Goal: Find contact information: Find contact information

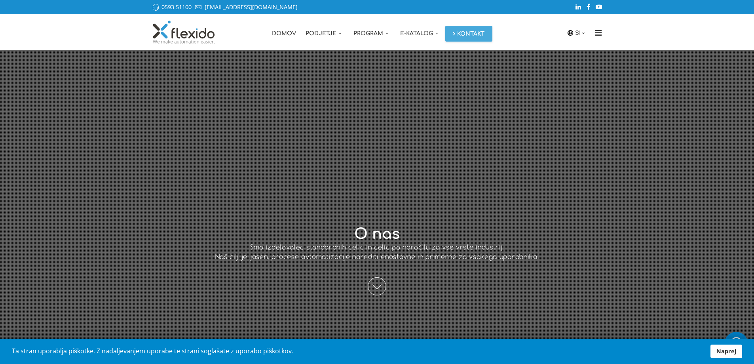
click at [717, 348] on link "Naprej" at bounding box center [727, 351] width 32 height 13
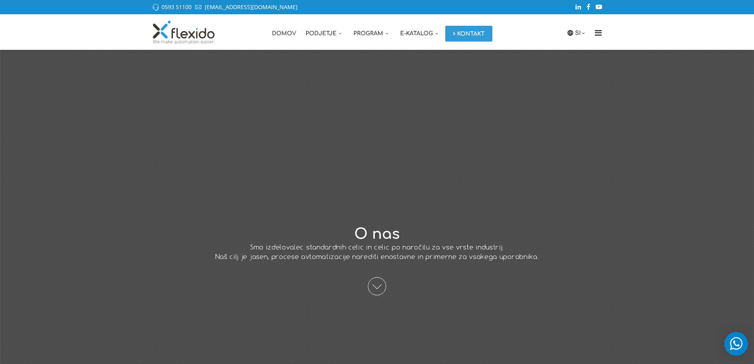
click at [480, 34] on link "Kontakt" at bounding box center [469, 34] width 47 height 16
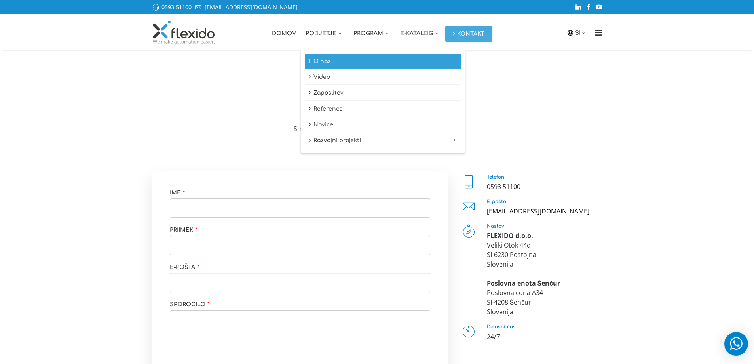
click at [319, 61] on link "O nas" at bounding box center [383, 61] width 156 height 15
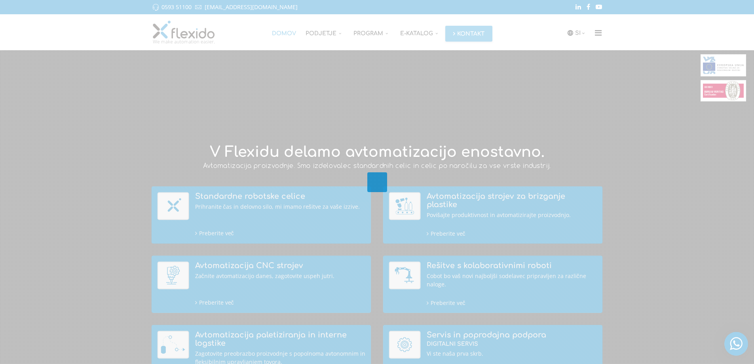
click at [469, 25] on div at bounding box center [377, 182] width 754 height 364
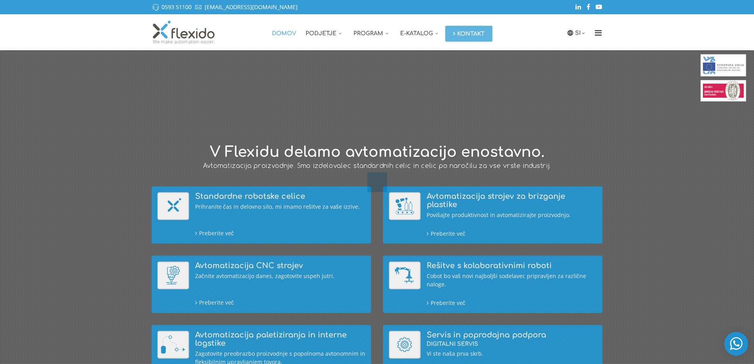
click at [469, 28] on div at bounding box center [377, 182] width 754 height 364
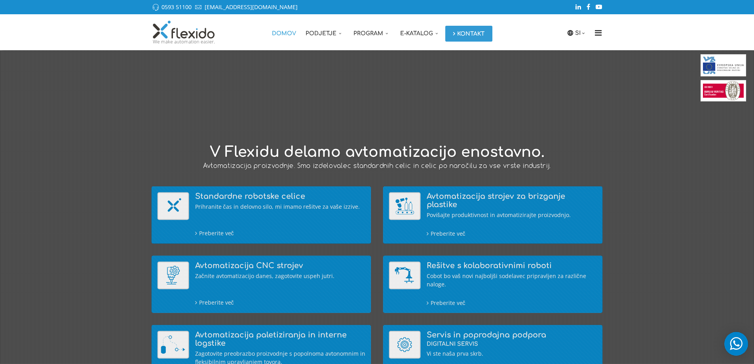
click at [470, 34] on link "Kontakt" at bounding box center [469, 34] width 47 height 16
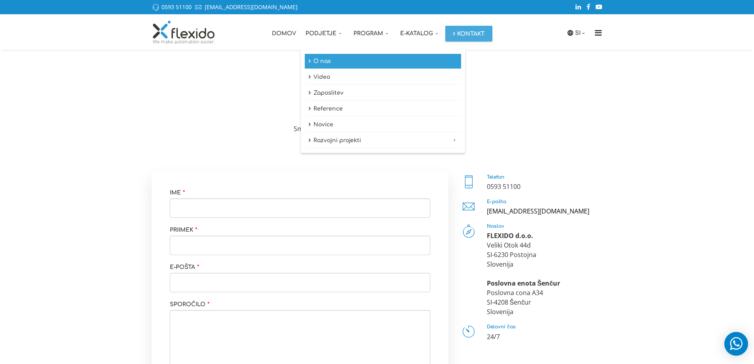
click at [318, 59] on link "O nas" at bounding box center [383, 61] width 156 height 15
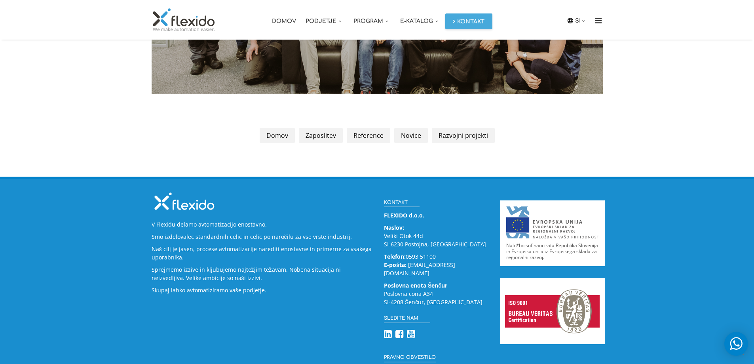
scroll to position [1113, 0]
